Goal: Information Seeking & Learning: Learn about a topic

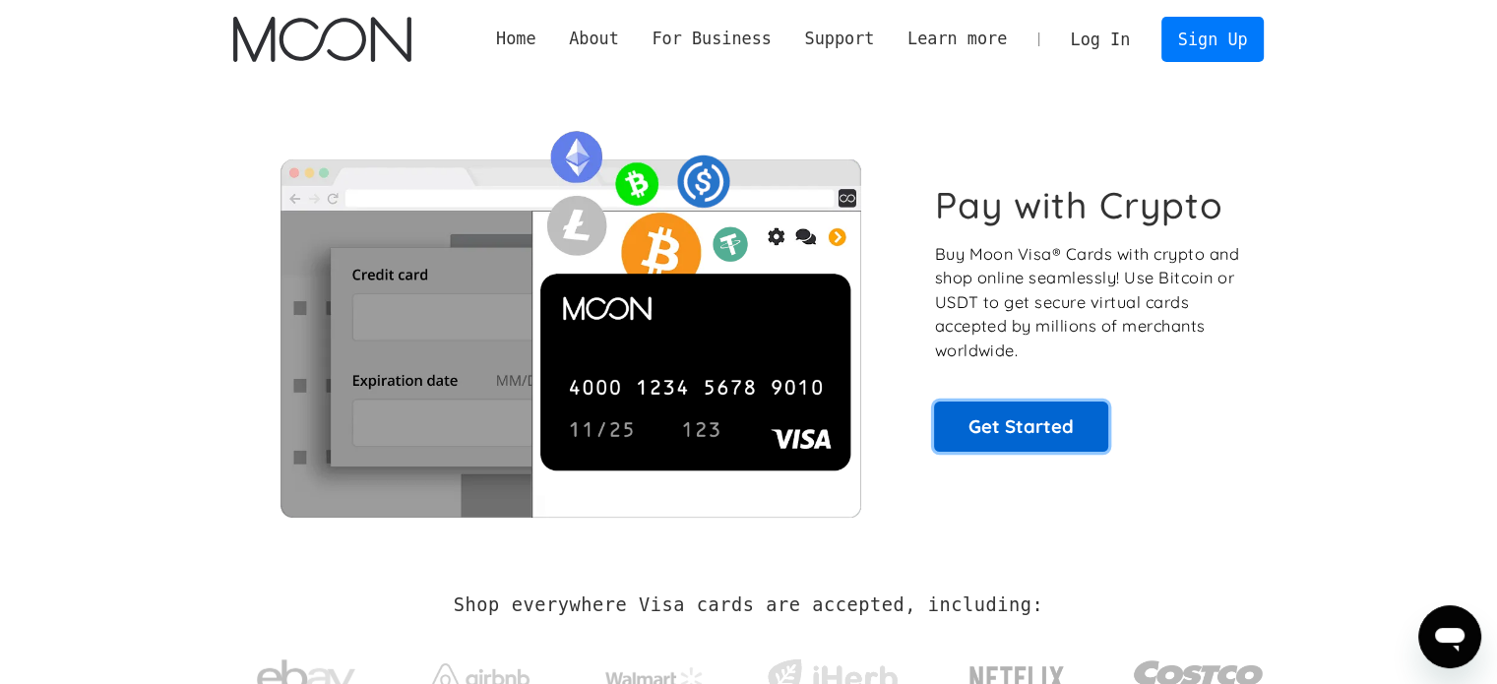
click at [980, 409] on link "Get Started" at bounding box center [1021, 426] width 174 height 49
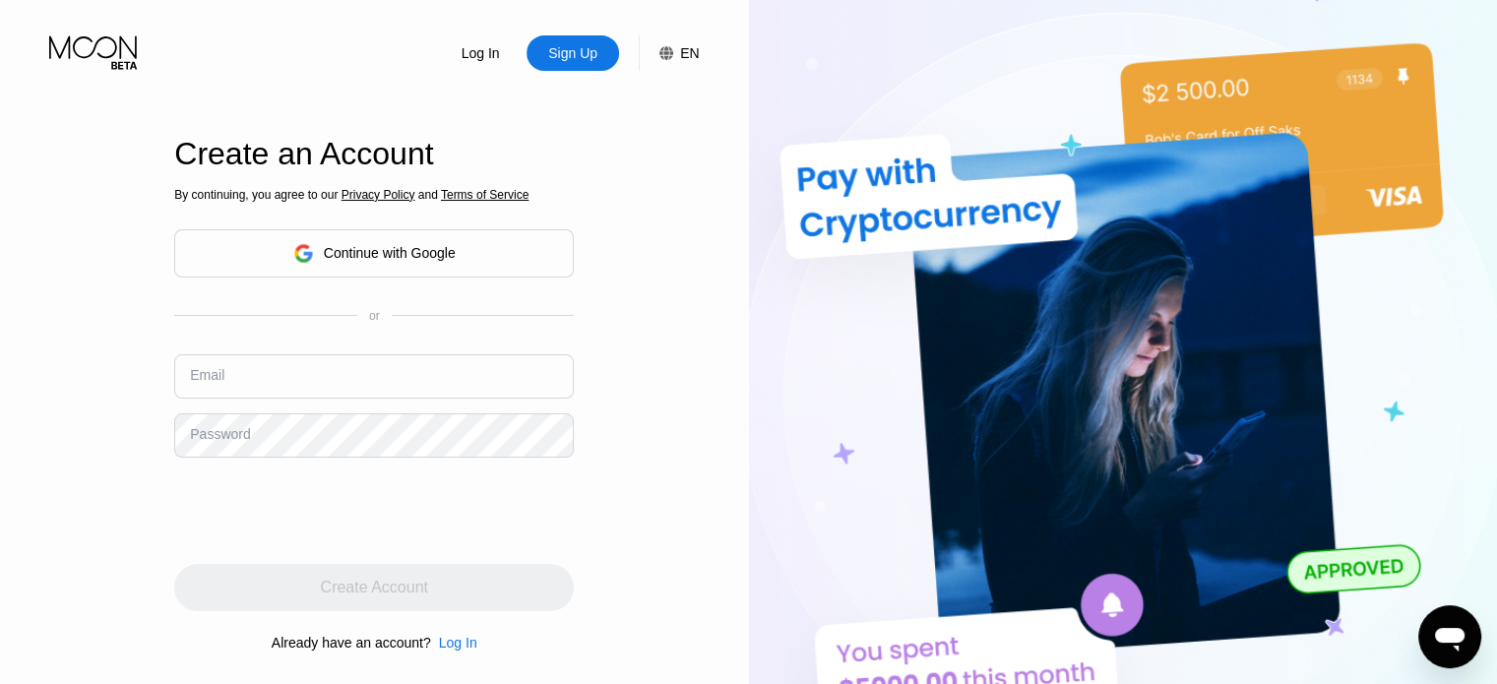
click at [90, 61] on icon at bounding box center [95, 52] width 92 height 34
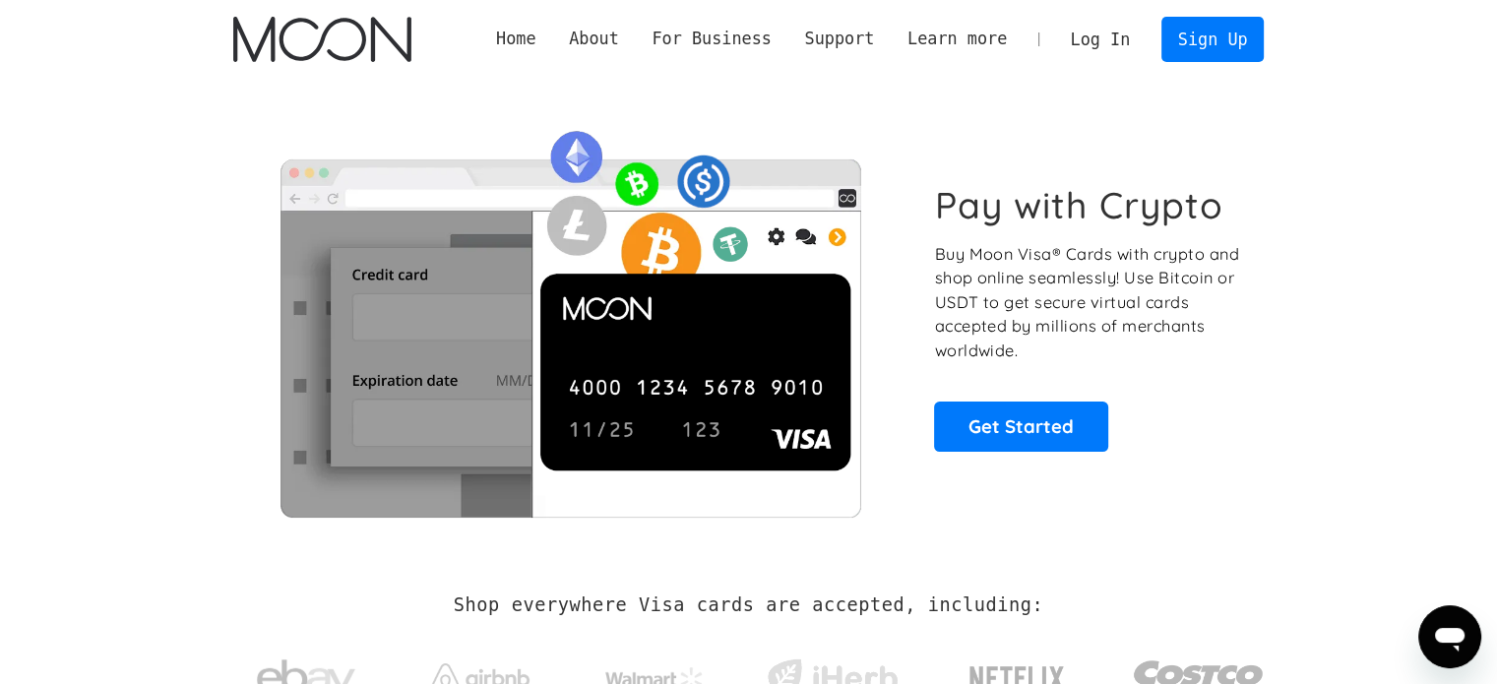
click at [552, 41] on link "Home" at bounding box center [515, 39] width 73 height 25
click at [552, 32] on link "Home" at bounding box center [515, 39] width 73 height 25
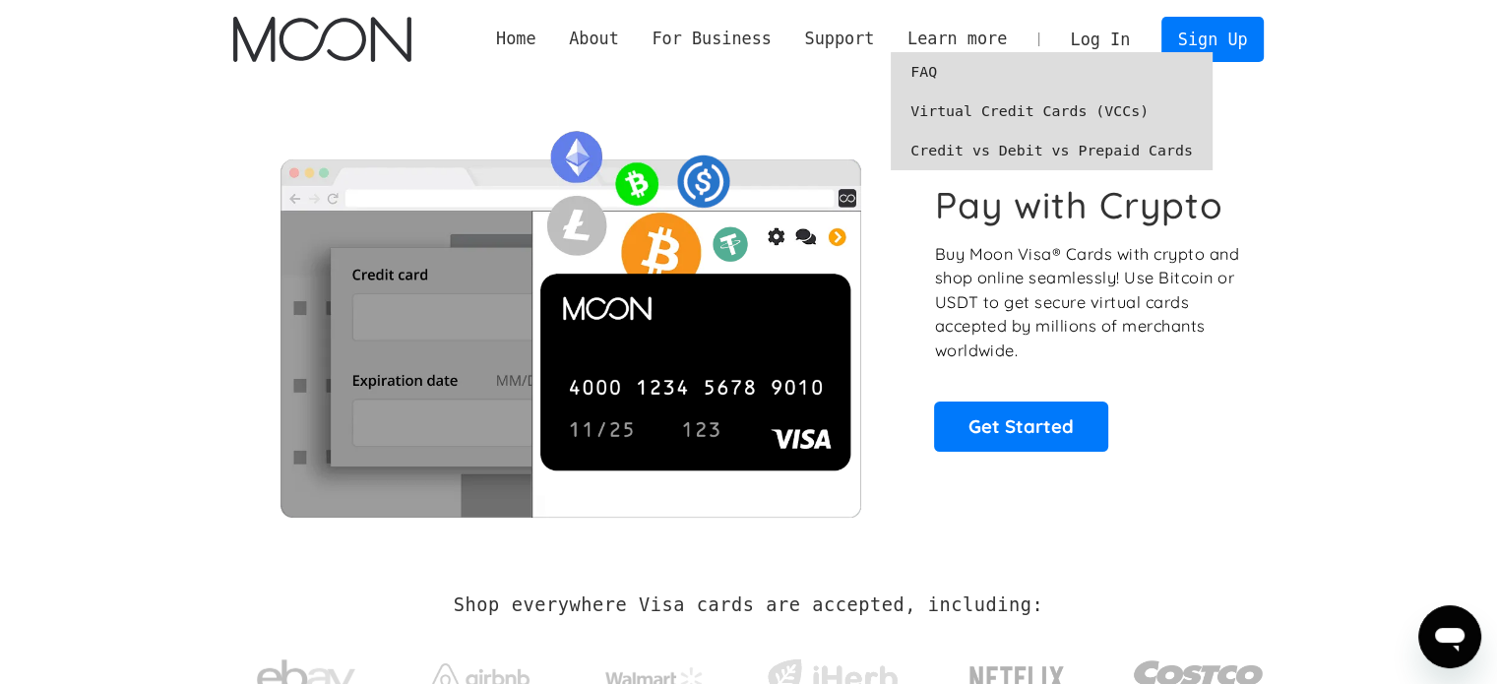
click at [953, 113] on link "Virtual Credit Cards (VCCs)" at bounding box center [1052, 111] width 322 height 39
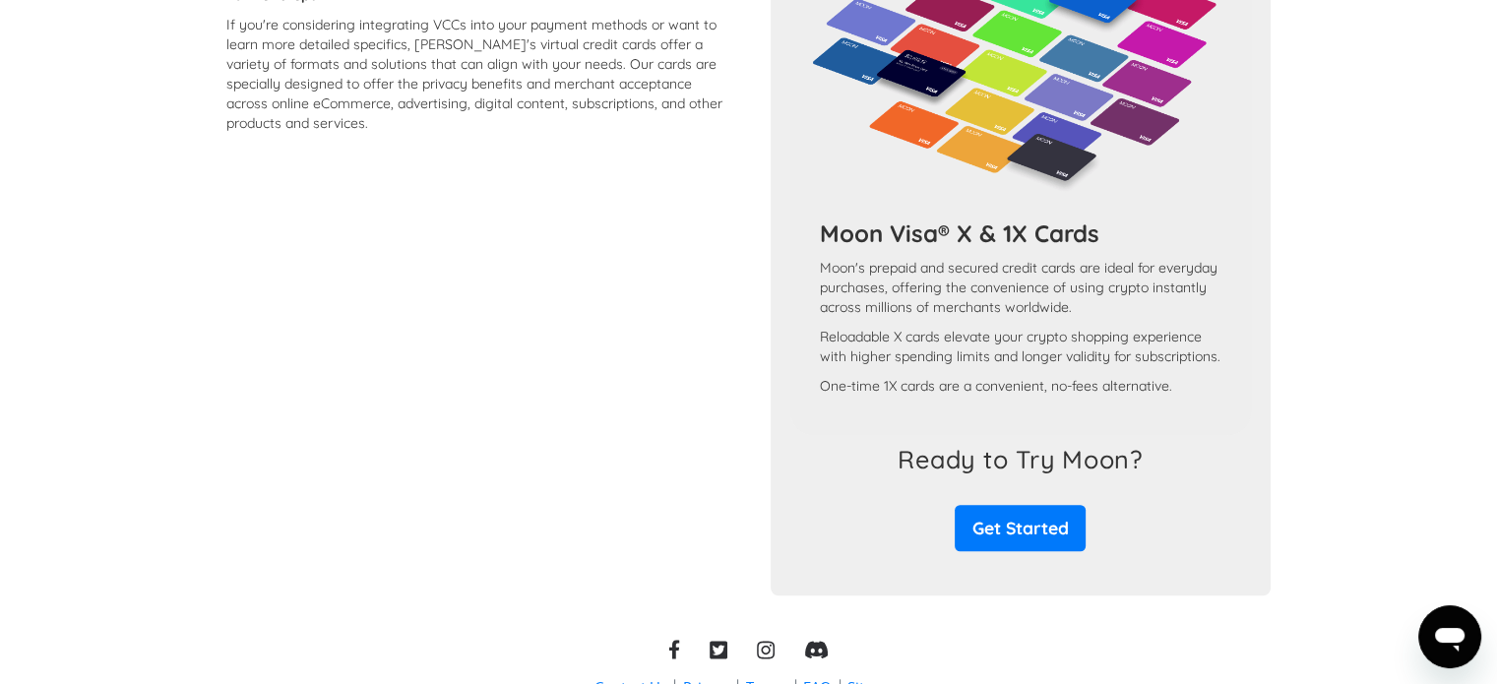
scroll to position [1863, 0]
